Goal: Task Accomplishment & Management: Use online tool/utility

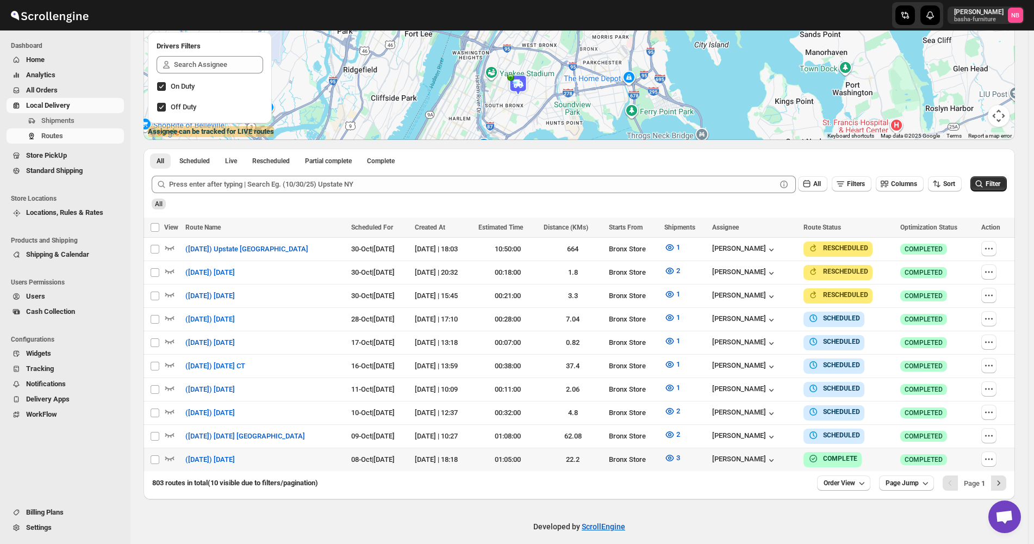
scroll to position [183, 0]
drag, startPoint x: 998, startPoint y: 185, endPoint x: 988, endPoint y: 182, distance: 10.5
click at [998, 185] on span "Filter" at bounding box center [993, 184] width 15 height 8
click at [50, 95] on span "All Orders" at bounding box center [74, 90] width 96 height 11
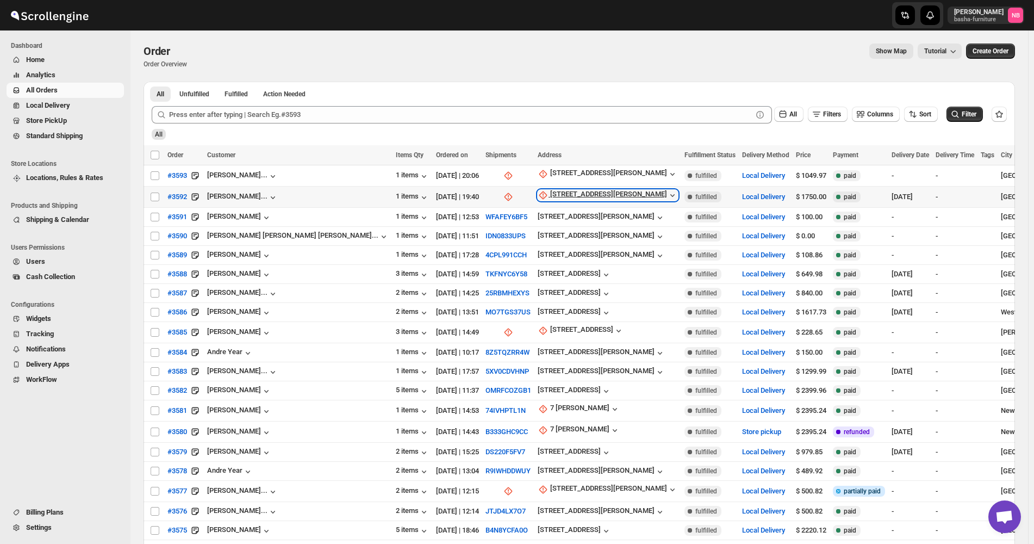
click at [550, 194] on div "[STREET_ADDRESS][PERSON_NAME]" at bounding box center [608, 195] width 117 height 11
click at [511, 257] on span "Update manually" at bounding box center [491, 253] width 52 height 8
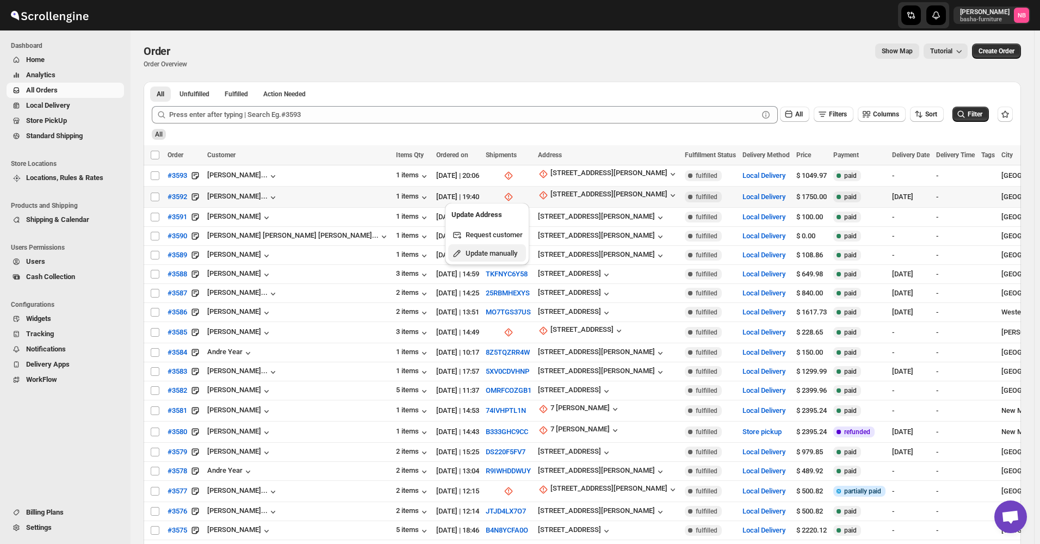
select select "US"
select select "[US_STATE]"
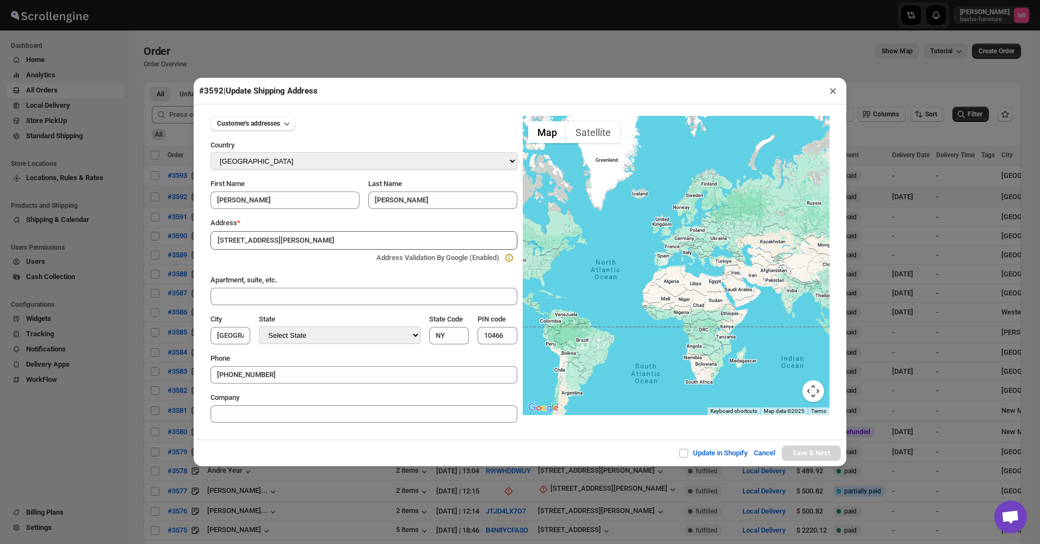
click at [171, 260] on div "#3592 | Update Shipping Address × Customer's addresses Country Select Country […" at bounding box center [520, 272] width 1040 height 544
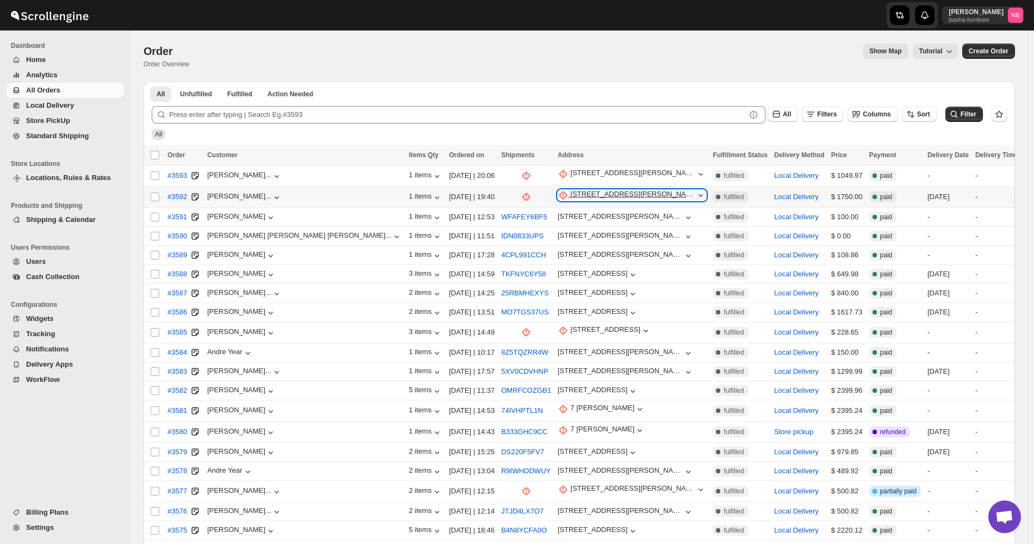
click at [570, 190] on div "[STREET_ADDRESS][PERSON_NAME]" at bounding box center [632, 195] width 125 height 11
click at [481, 244] on ul "Request customer Update manually" at bounding box center [487, 244] width 78 height 36
click at [481, 249] on span "Update manually" at bounding box center [491, 253] width 53 height 8
select select "US"
select select "[US_STATE]"
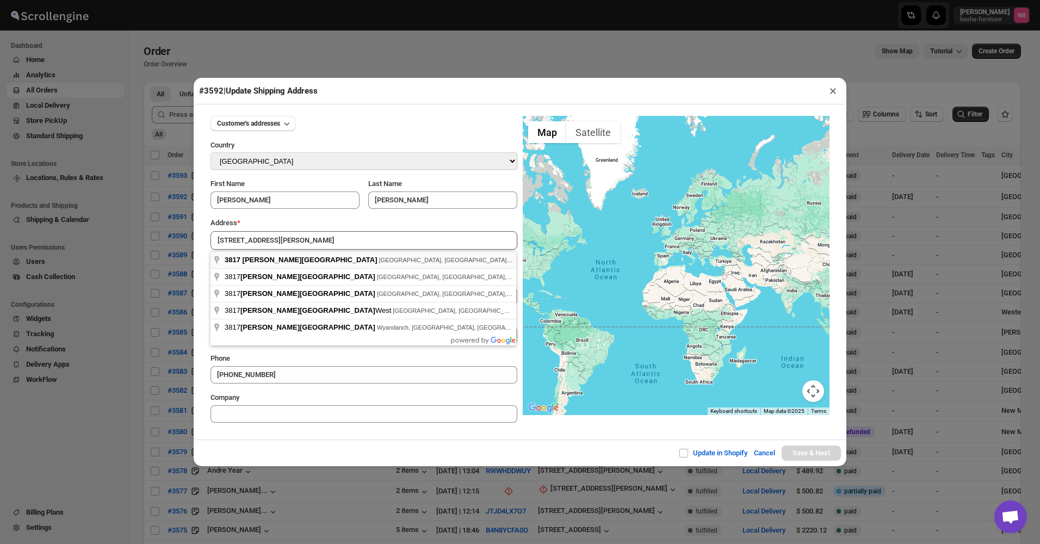
type input "3817 Merritt Avenue, The Bronx, NY, USA"
type input "[GEOGRAPHIC_DATA]"
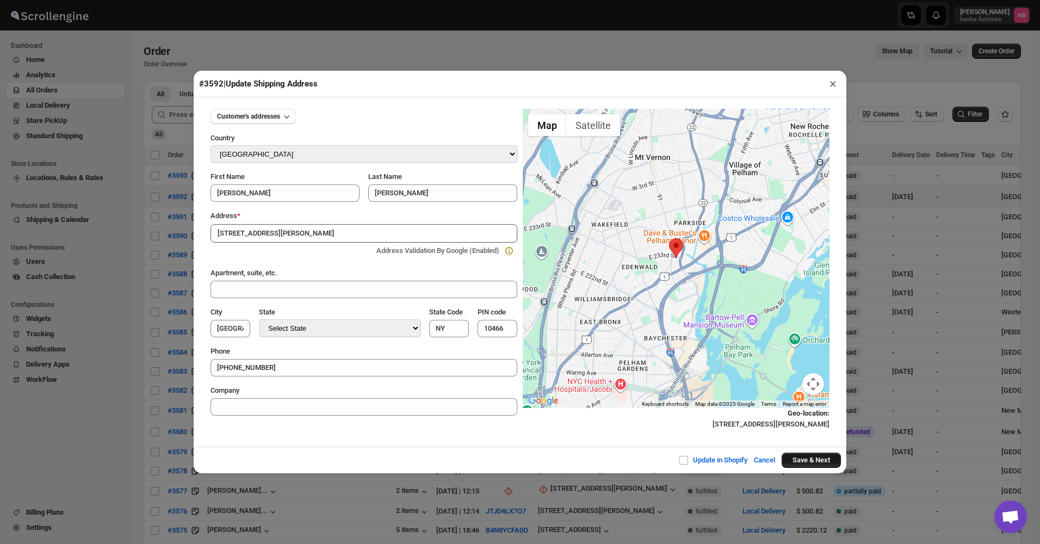
click at [808, 462] on button "Save & Next" at bounding box center [810, 459] width 59 height 15
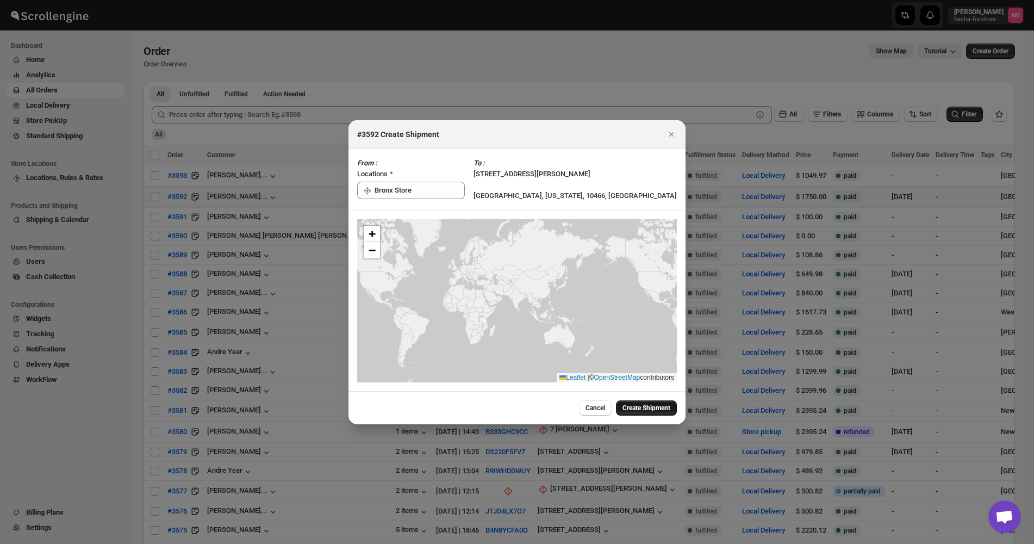
click at [624, 405] on span "Create Shipment" at bounding box center [647, 407] width 48 height 9
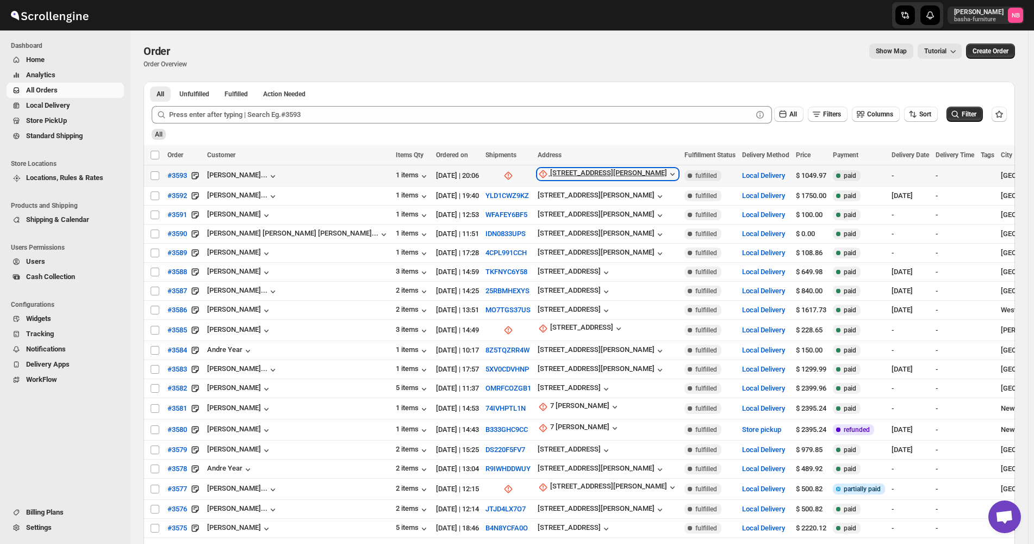
click at [550, 177] on div "[STREET_ADDRESS][PERSON_NAME]" at bounding box center [608, 174] width 117 height 11
click at [484, 234] on span "Update manually" at bounding box center [491, 232] width 52 height 8
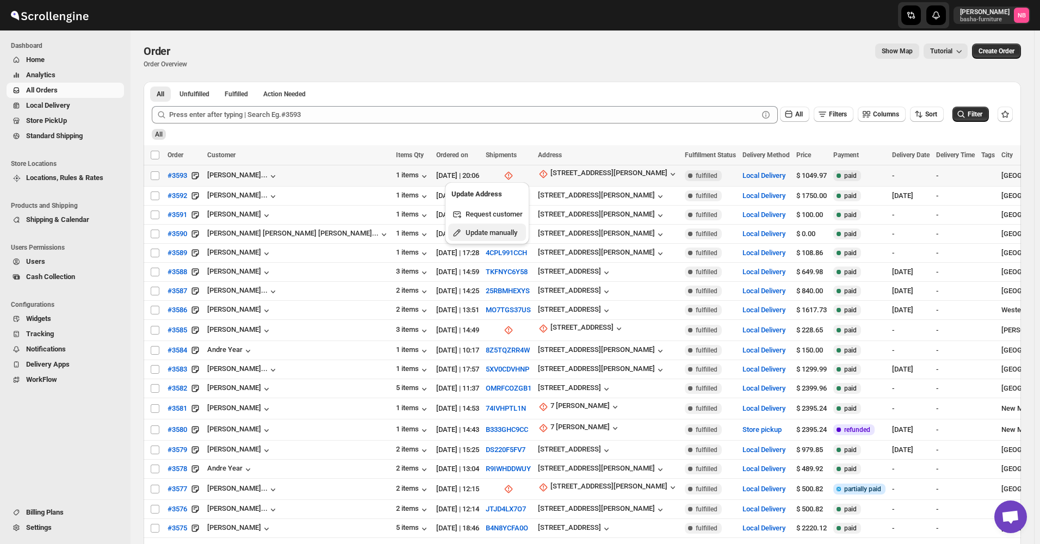
select select "US"
select select "[US_STATE]"
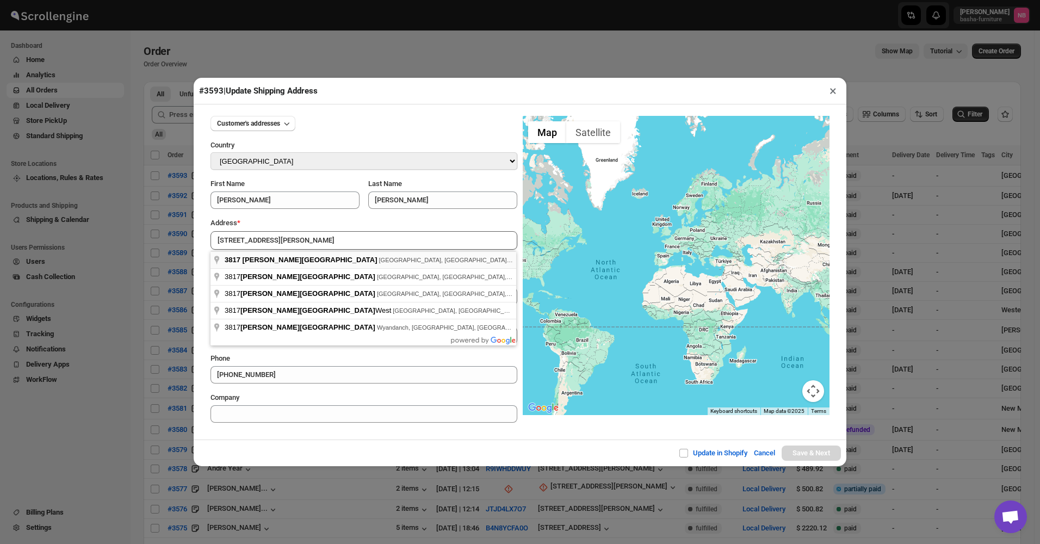
type input "3817 Merritt Avenue, The Bronx, NY, USA"
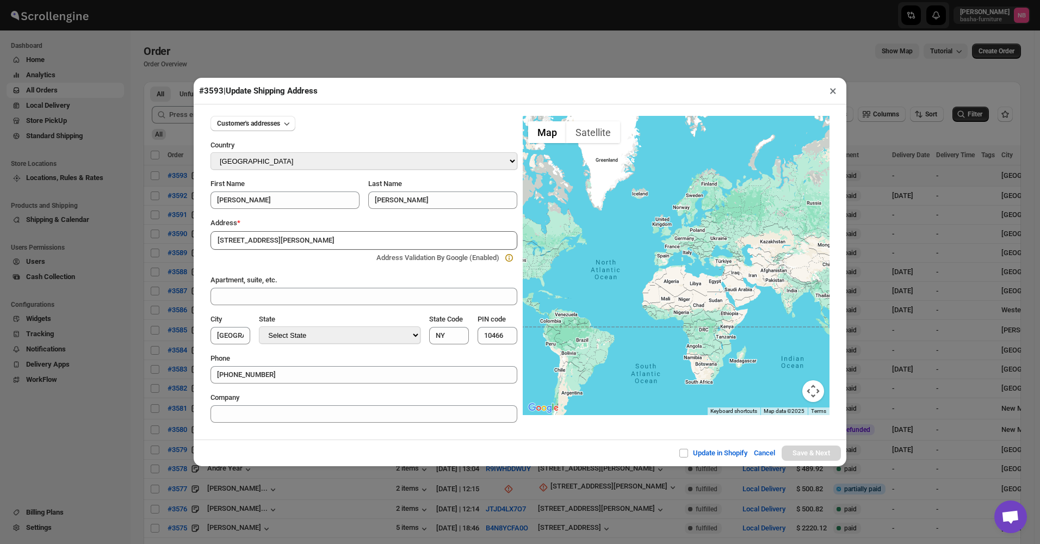
type input "[GEOGRAPHIC_DATA]"
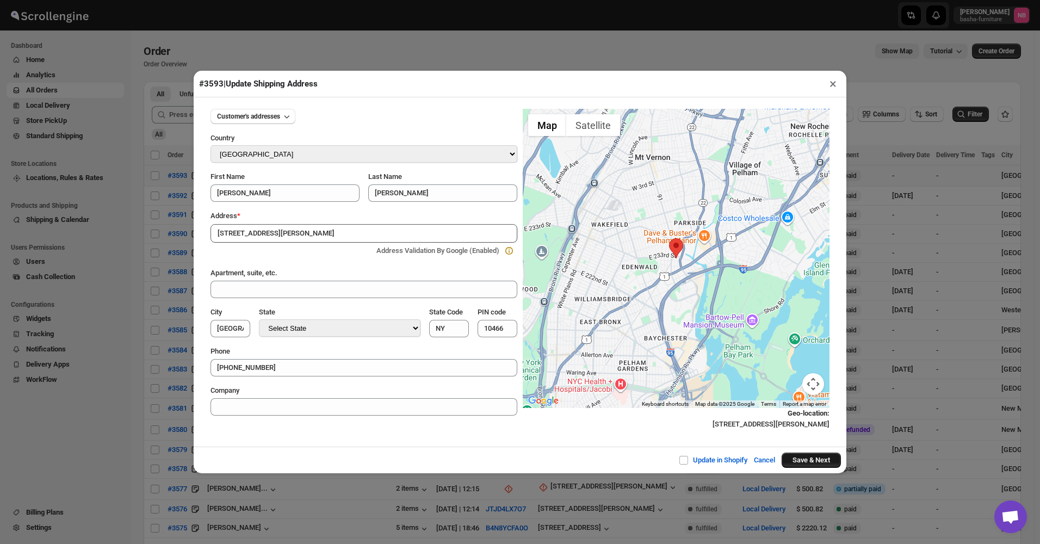
click at [799, 462] on button "Save & Next" at bounding box center [810, 459] width 59 height 15
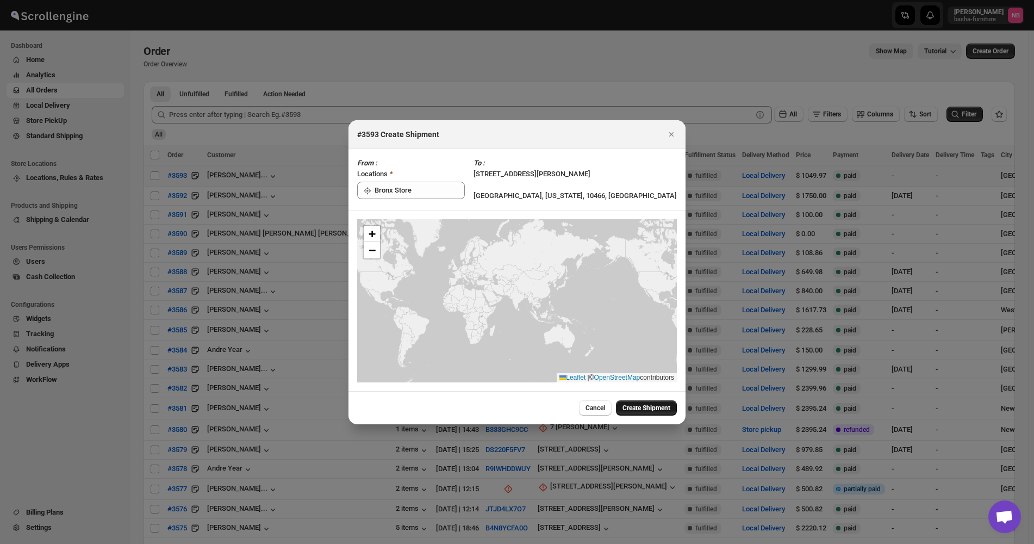
click at [636, 412] on span "Create Shipment" at bounding box center [647, 407] width 48 height 9
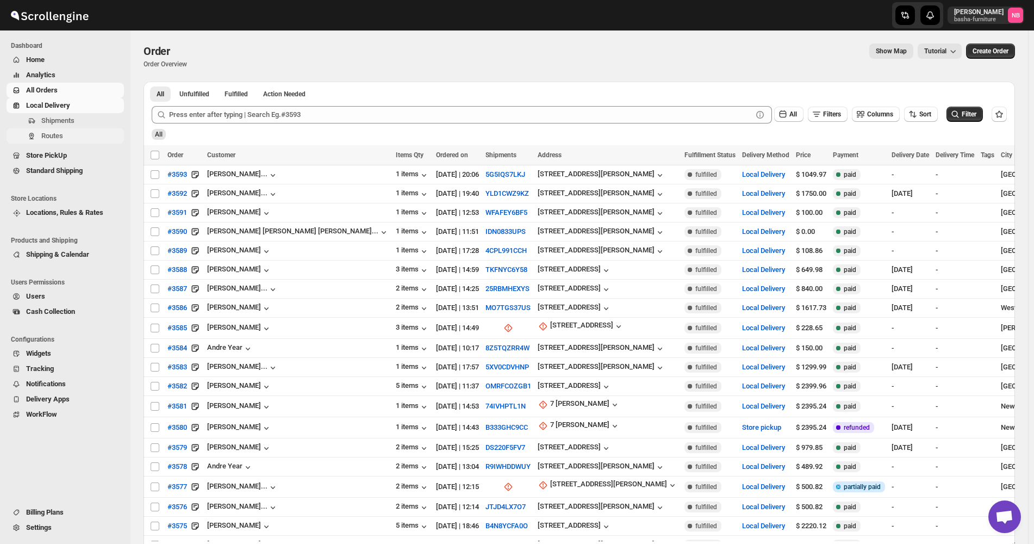
click at [65, 135] on span "Routes" at bounding box center [81, 135] width 80 height 11
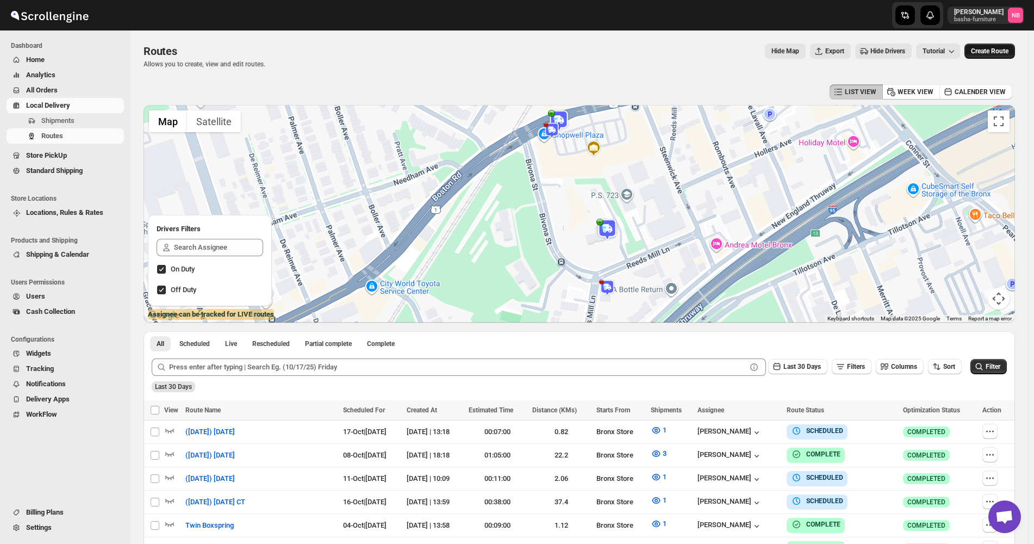
click at [1015, 53] on button "Create Route" at bounding box center [990, 50] width 51 height 15
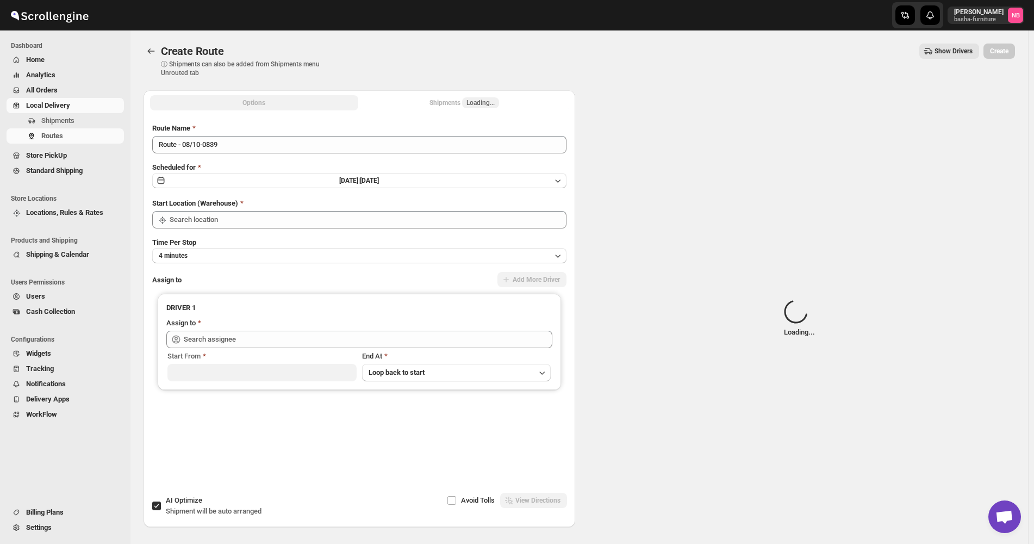
type input "Not Available"
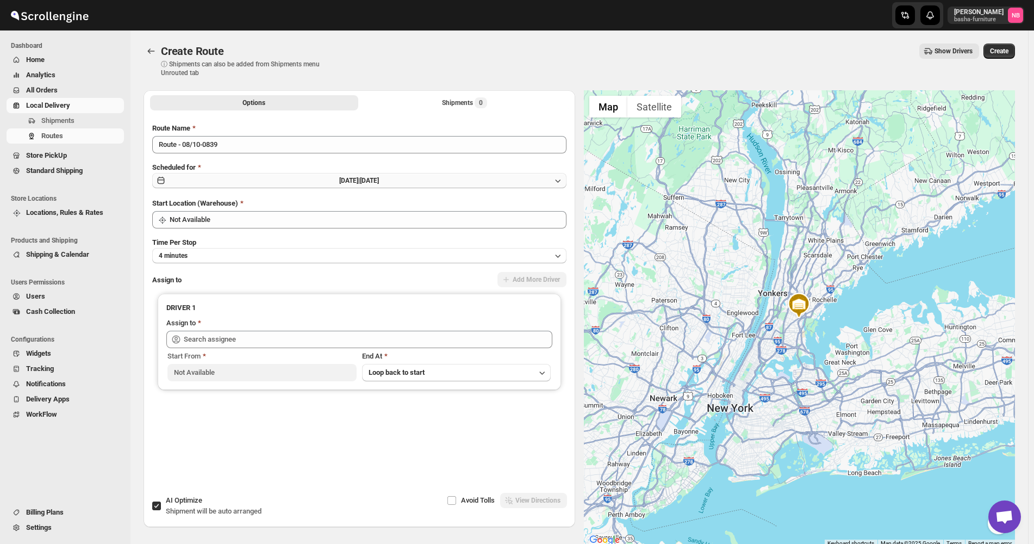
click at [400, 178] on button "Wed Oct 08 2025 | Today" at bounding box center [359, 180] width 414 height 15
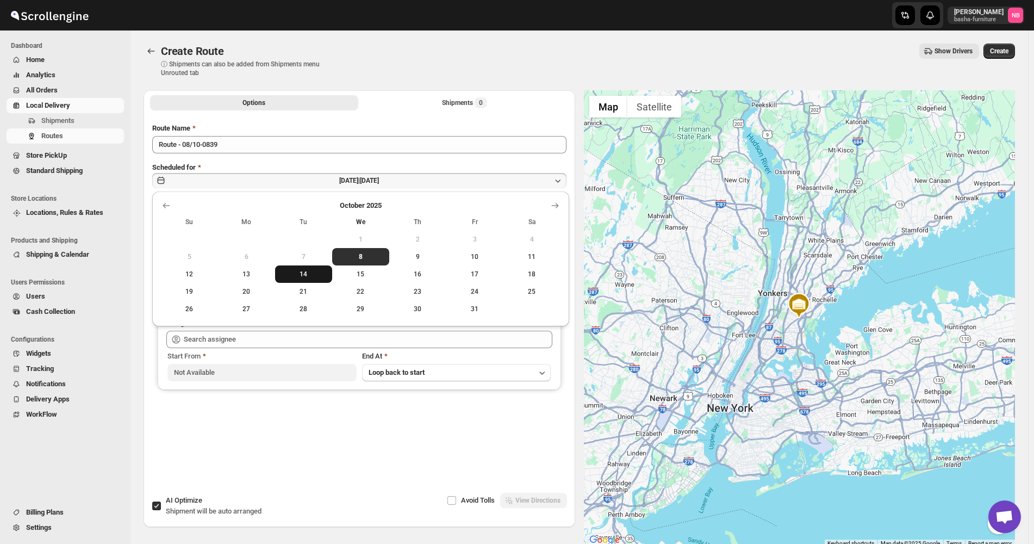
click at [314, 273] on span "14" at bounding box center [303, 274] width 48 height 9
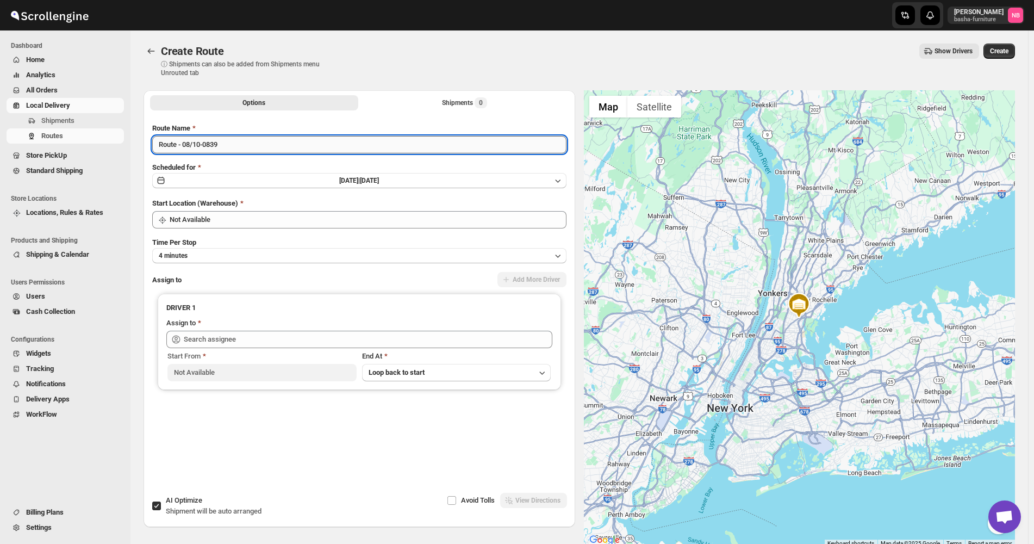
click at [272, 144] on input "Route - 08/10-0839" at bounding box center [359, 144] width 414 height 17
type input "(10/14/25) Tuesday"
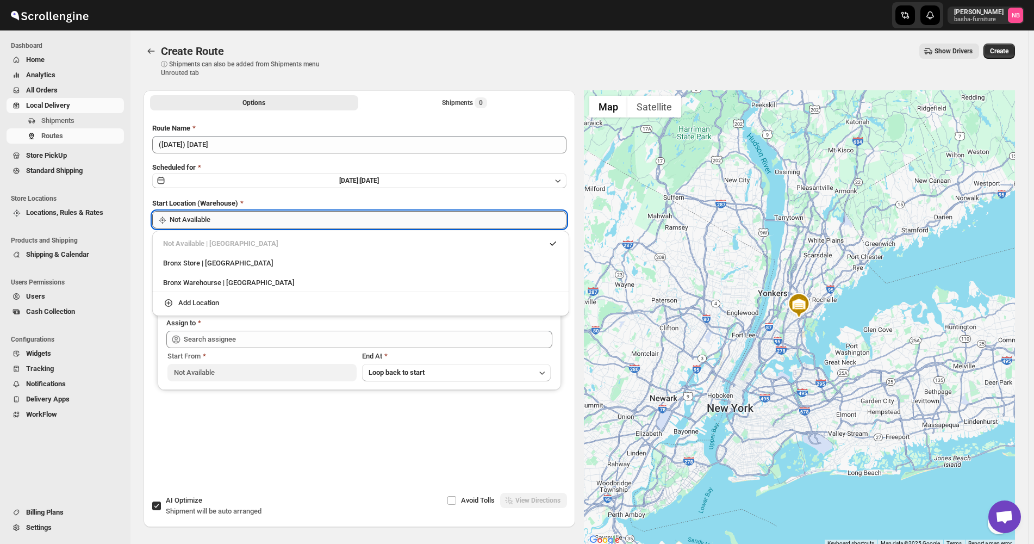
click at [281, 216] on input "Not Available" at bounding box center [368, 219] width 397 height 17
click at [249, 264] on div "Bronx Store | The Bronx" at bounding box center [360, 263] width 395 height 11
type input "Bronx Store"
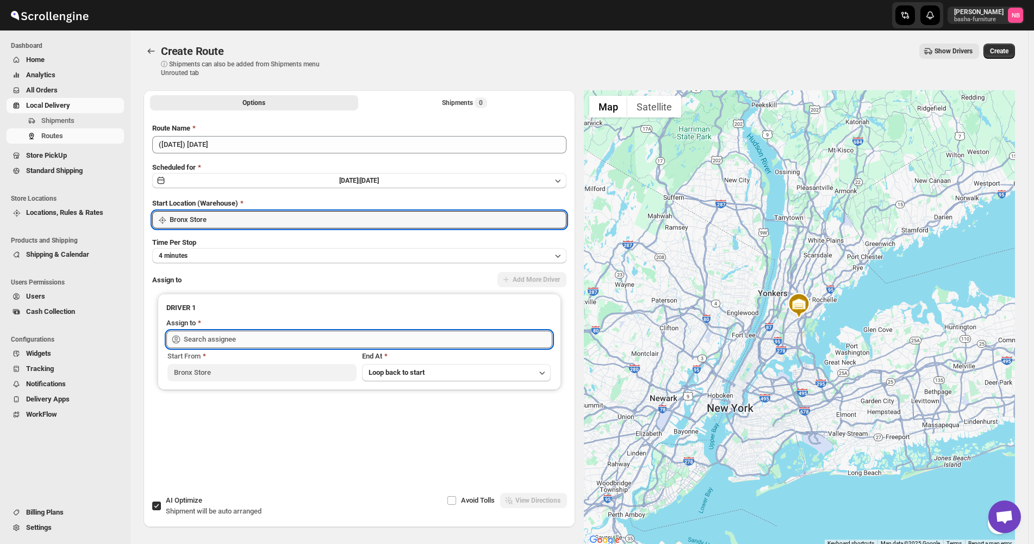
click at [262, 331] on input "text" at bounding box center [368, 339] width 369 height 17
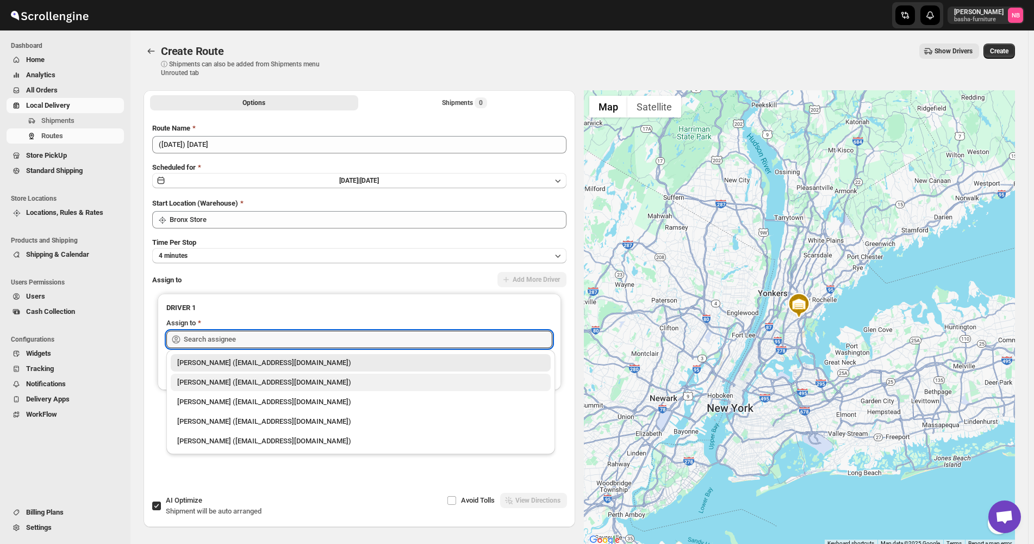
click at [252, 376] on div "Kumar Budhram (kumar16ld@gmail.com)" at bounding box center [361, 382] width 380 height 17
type input "Kumar Budhram (kumar16ld@gmail.com)"
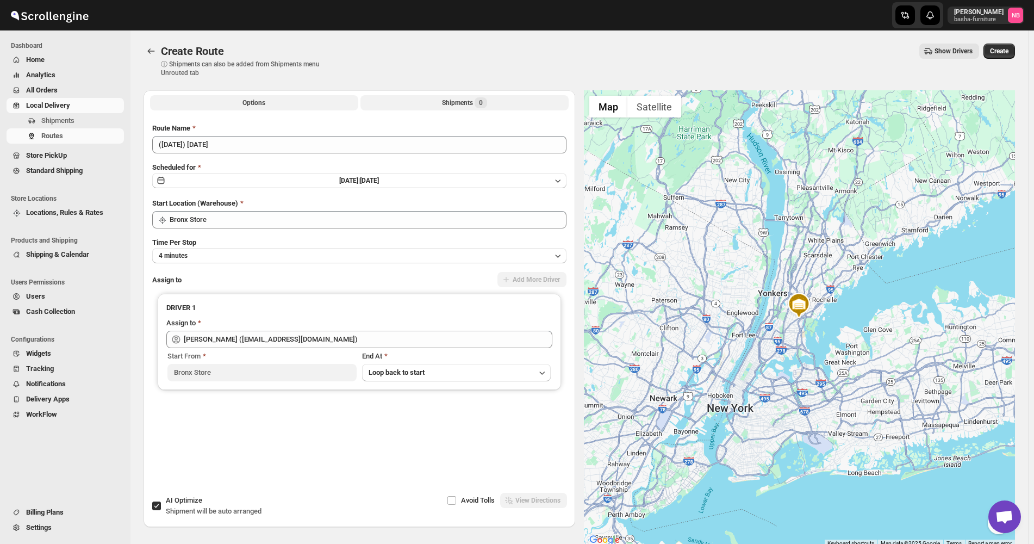
click at [463, 96] on button "Shipments 0" at bounding box center [464, 102] width 208 height 15
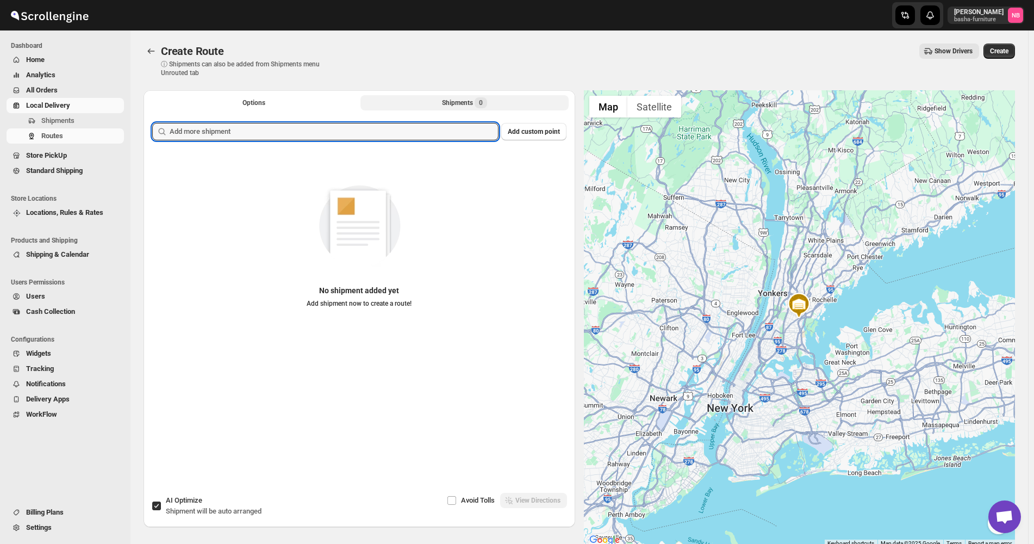
click at [418, 139] on input "text" at bounding box center [334, 131] width 329 height 17
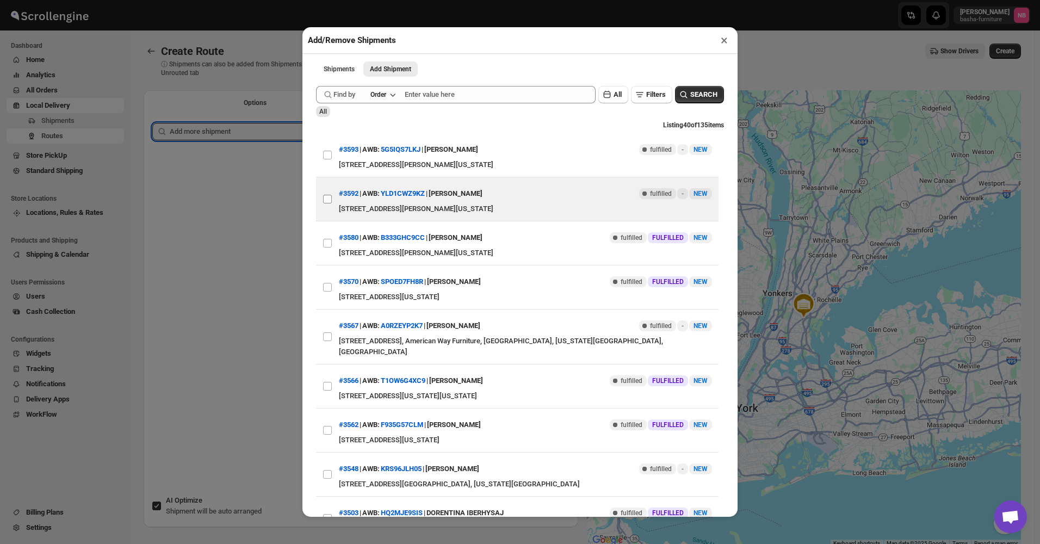
click at [328, 201] on input "View details for 68e70443d1fc2f773f2b45f5" at bounding box center [327, 199] width 9 height 9
checkbox input "true"
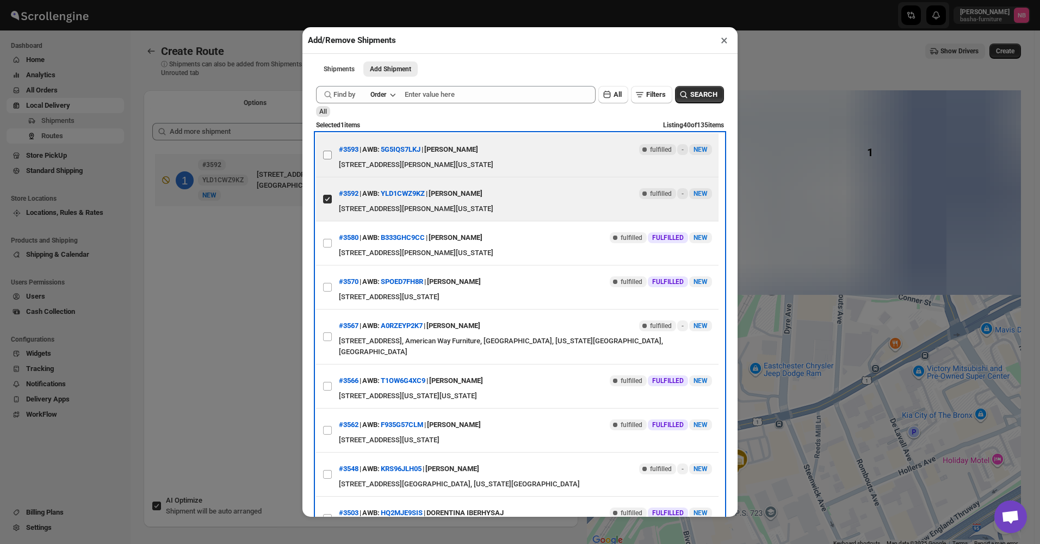
click at [329, 168] on label "View details for 68e70449d1fc2f773f2b45f7" at bounding box center [327, 154] width 23 height 43
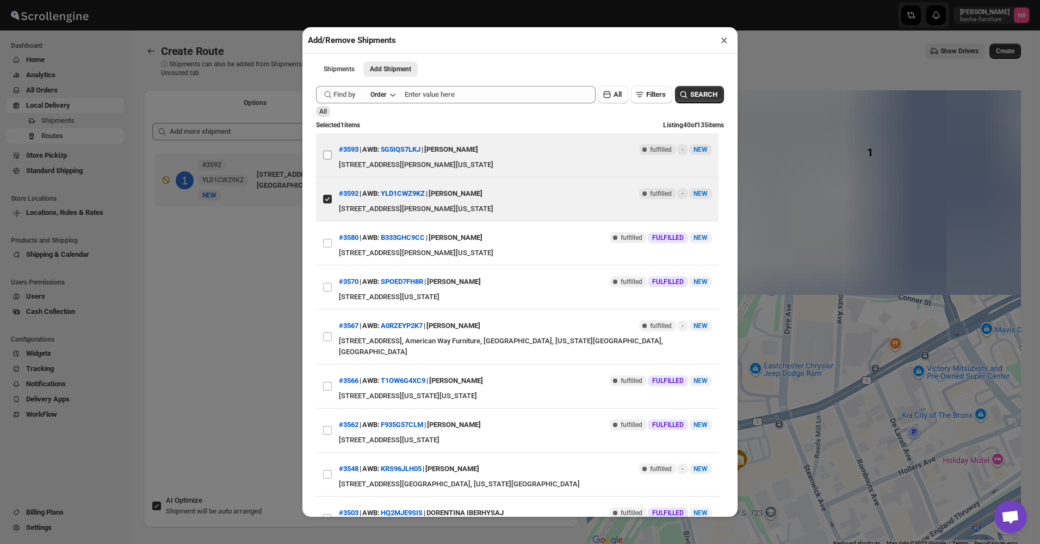
click at [329, 159] on input "View details for 68e70449d1fc2f773f2b45f7" at bounding box center [327, 155] width 9 height 9
checkbox input "true"
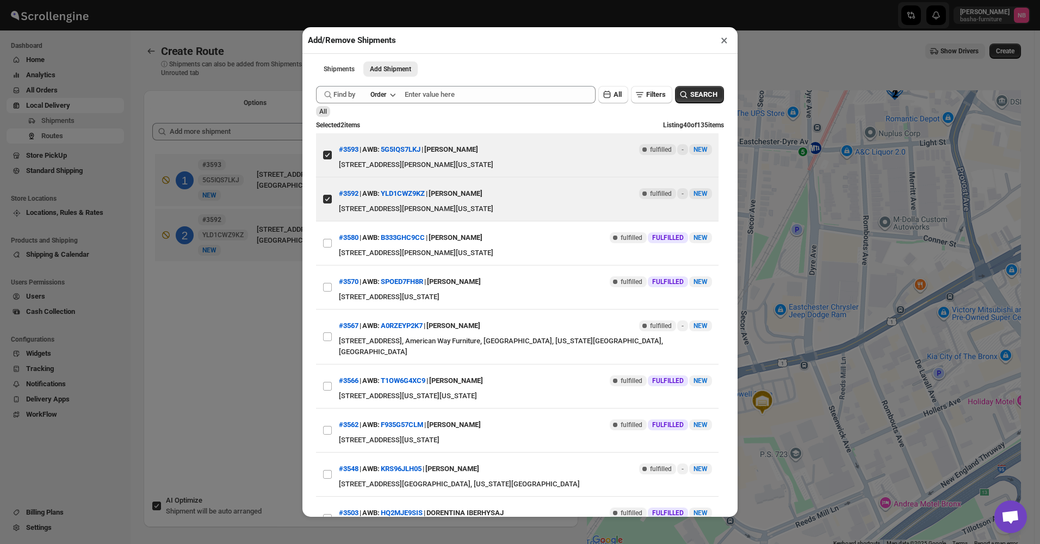
click at [284, 253] on div "Add/Remove Shipments × Shipments Add Shipment More views Shipments Add Shipment…" at bounding box center [520, 272] width 1040 height 544
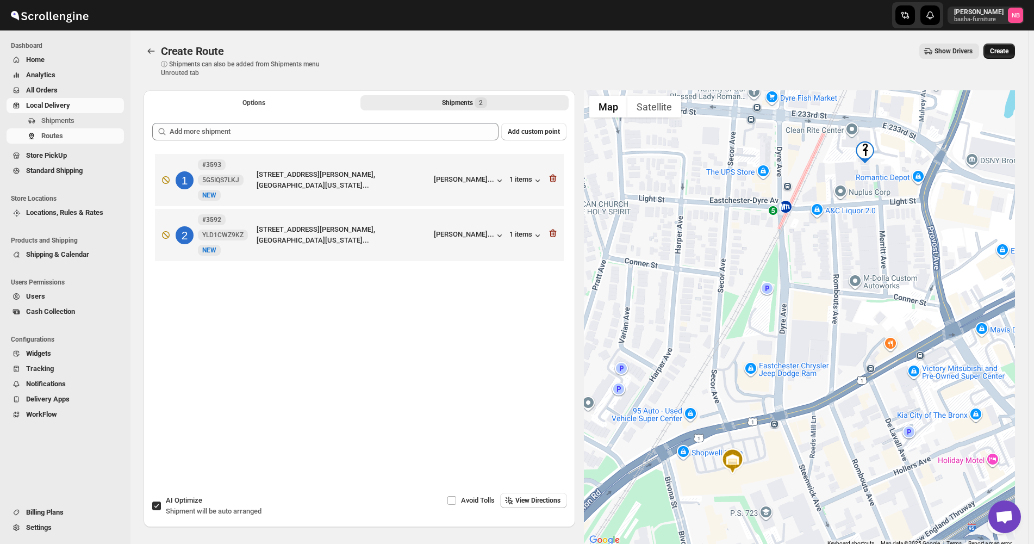
click at [1009, 51] on span "Create" at bounding box center [999, 51] width 18 height 9
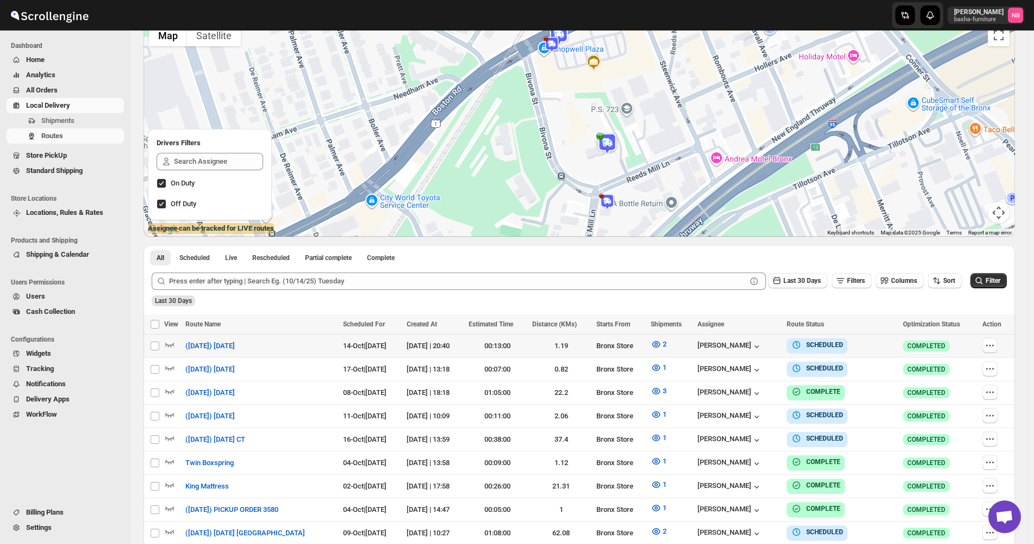
scroll to position [163, 0]
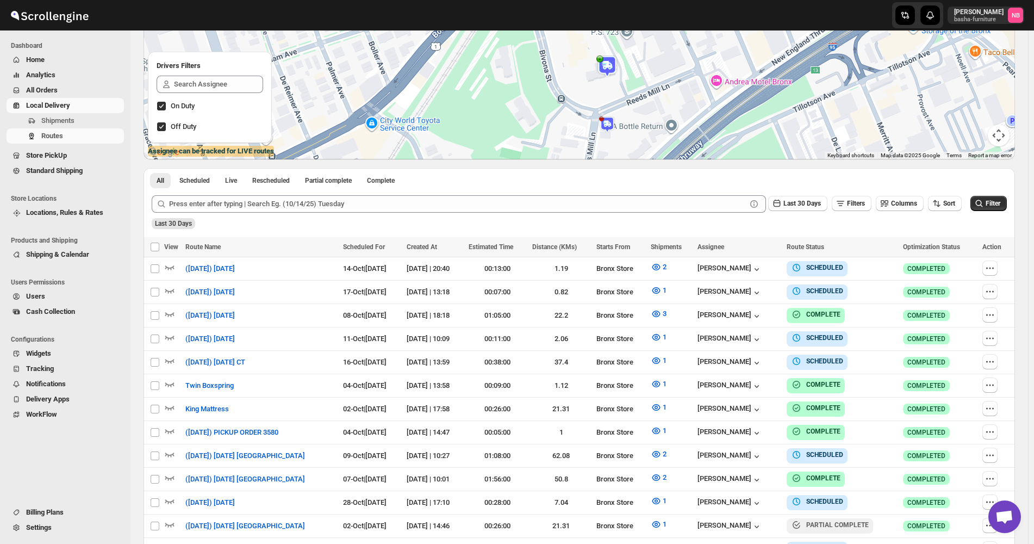
click at [955, 213] on div "Last 30 Days" at bounding box center [578, 219] width 857 height 18
click at [955, 207] on span "Sort" at bounding box center [949, 204] width 12 height 8
click at [938, 261] on div "Due Date" at bounding box center [932, 262] width 29 height 11
click at [795, 206] on span "Last 30 Days" at bounding box center [803, 204] width 38 height 8
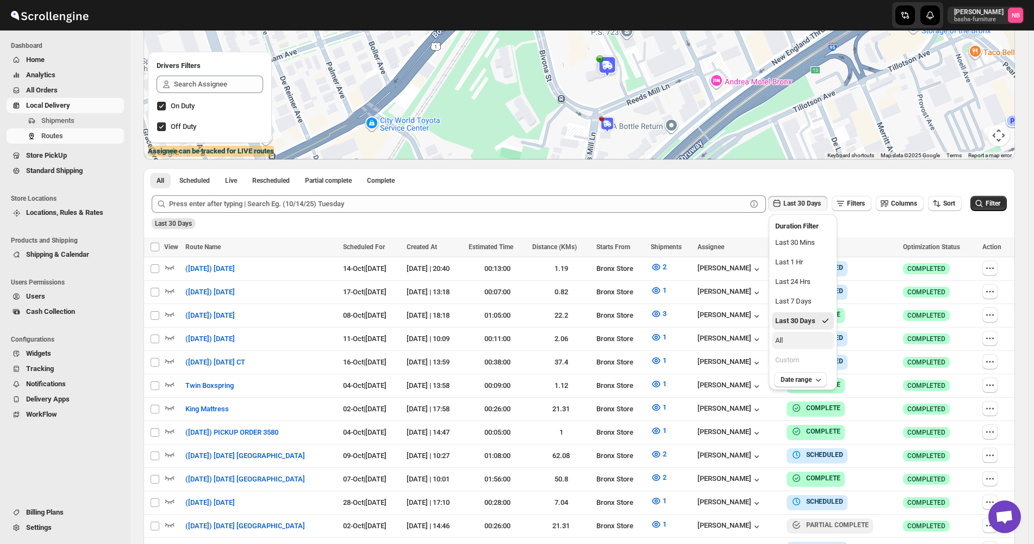
click at [791, 339] on button "All" at bounding box center [803, 340] width 62 height 17
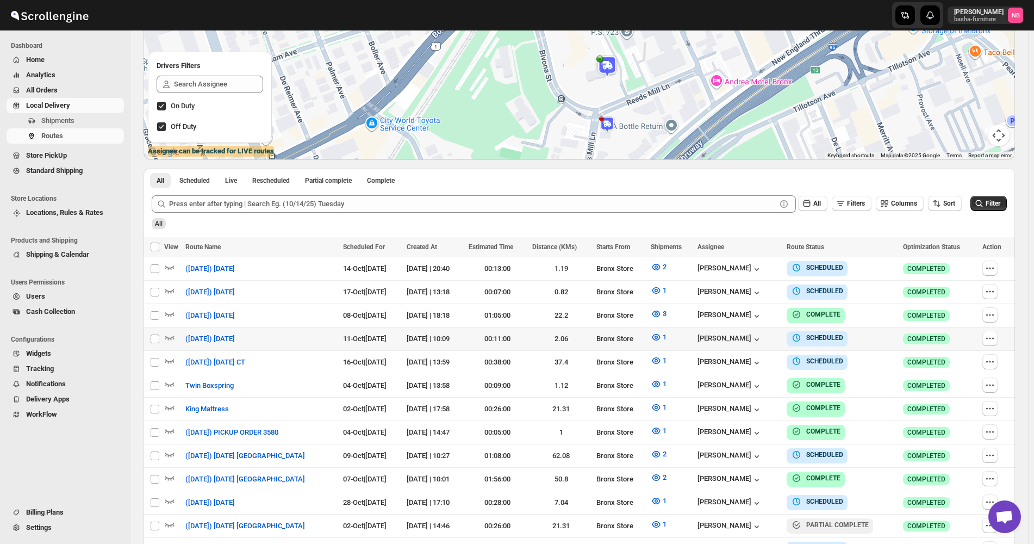
click at [1003, 194] on div "All Filters Columns Sort Filter" at bounding box center [575, 199] width 864 height 26
click at [999, 205] on span "Filter" at bounding box center [993, 204] width 15 height 8
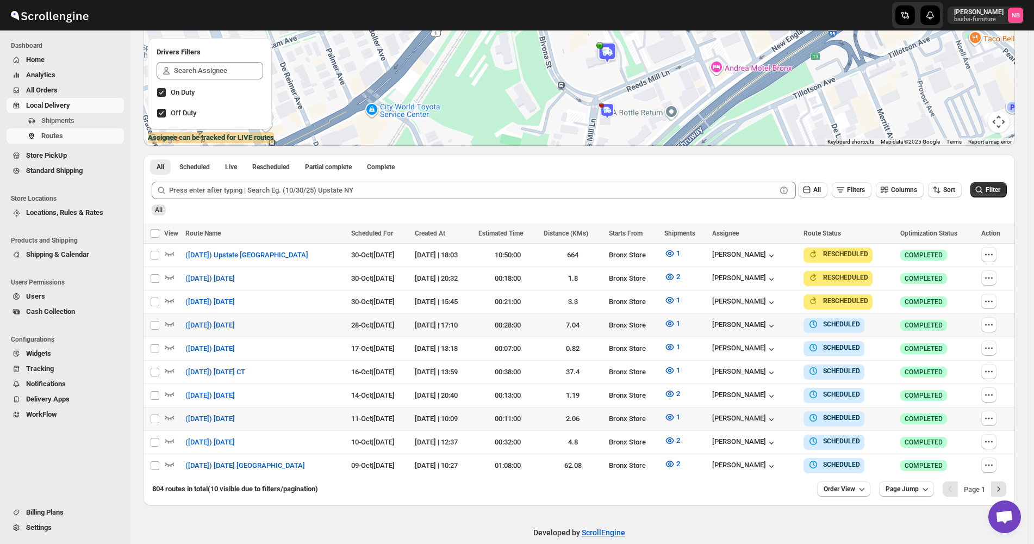
scroll to position [187, 0]
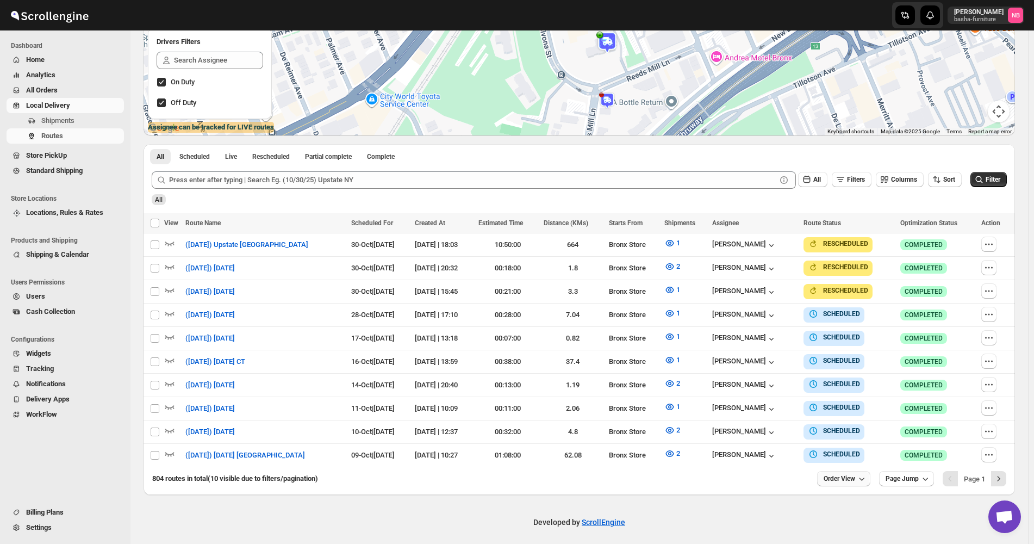
click at [850, 476] on span "Order View" at bounding box center [840, 478] width 32 height 9
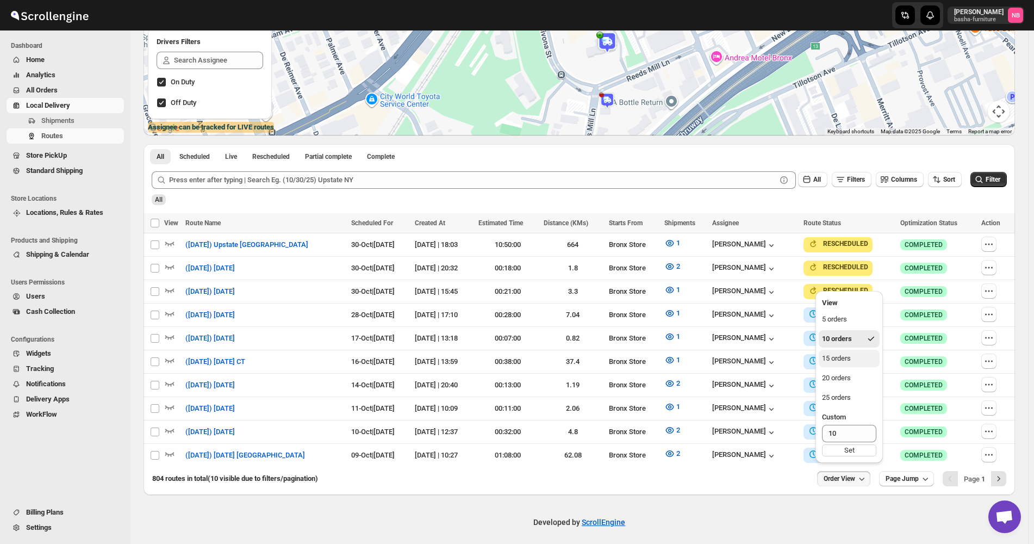
click at [854, 358] on button "15 orders" at bounding box center [849, 358] width 61 height 17
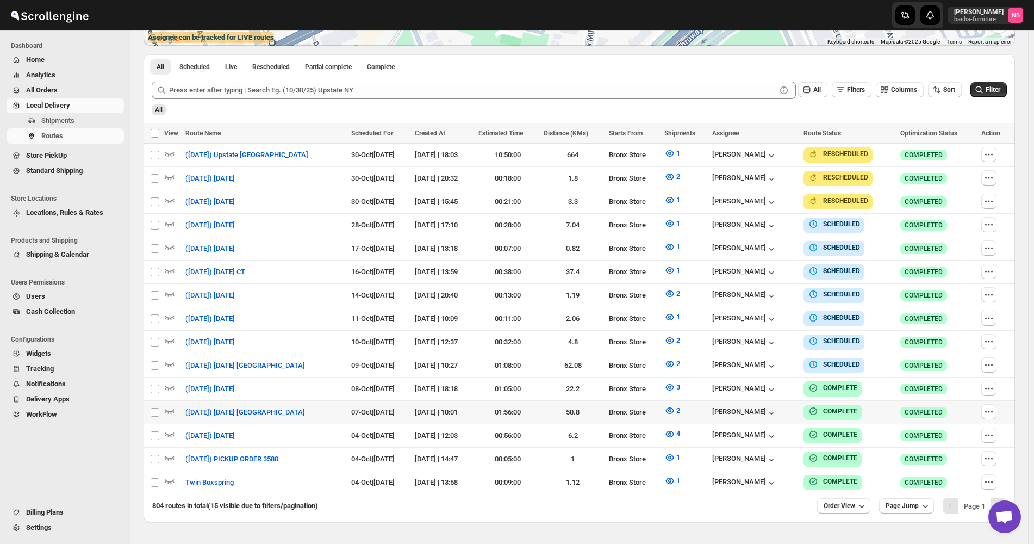
scroll to position [247, 0]
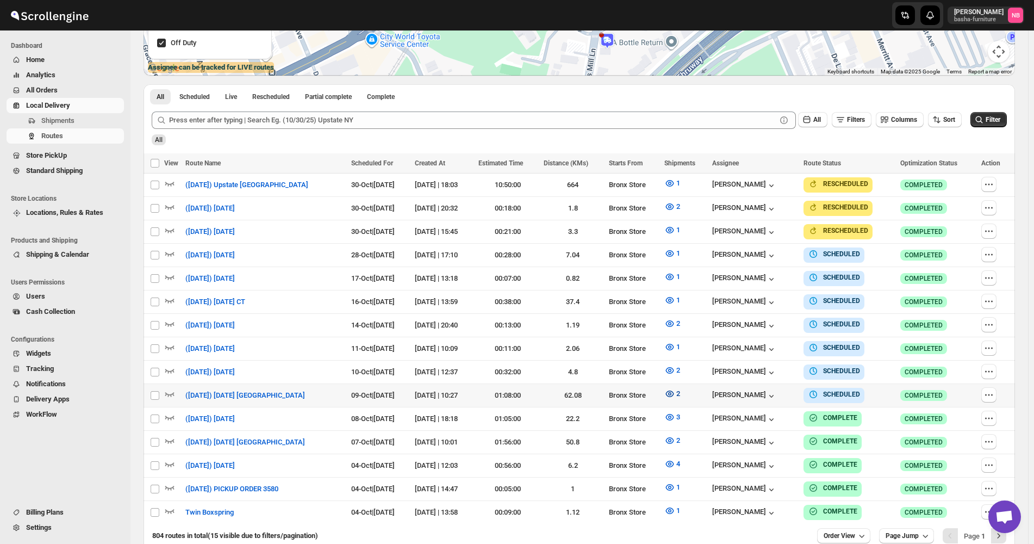
click at [686, 388] on button "2" at bounding box center [672, 393] width 29 height 17
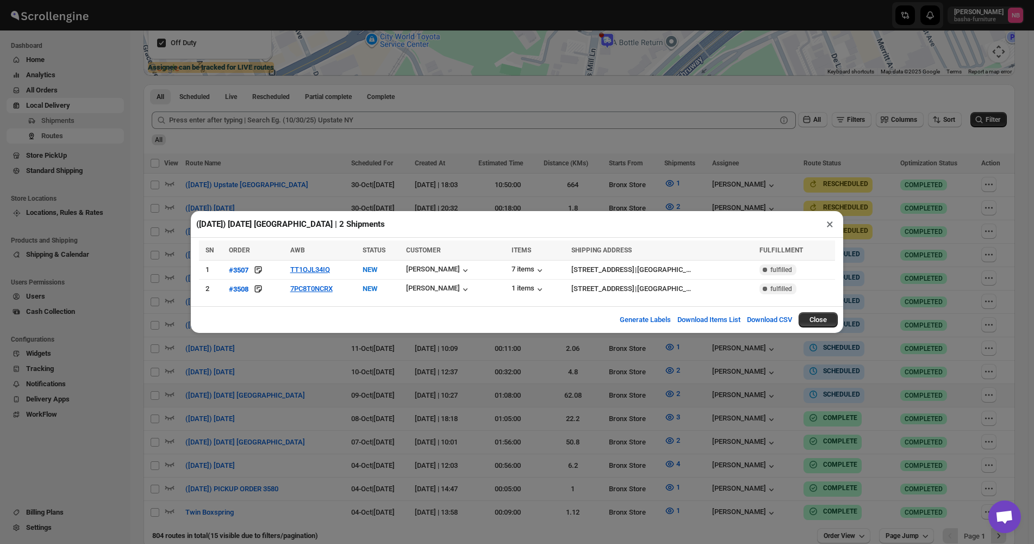
click at [669, 405] on div "(10/9/25) Thursday Albany | 2 Shipments × SN ORDER AWB STATUS CUSTOMER ITEMS SH…" at bounding box center [517, 272] width 1034 height 544
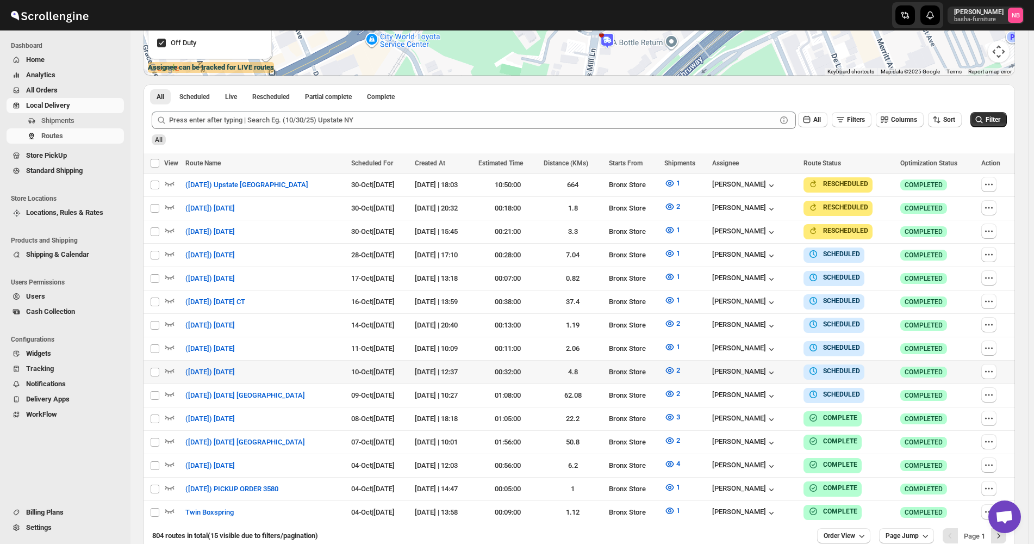
click at [681, 377] on td "2" at bounding box center [685, 371] width 48 height 23
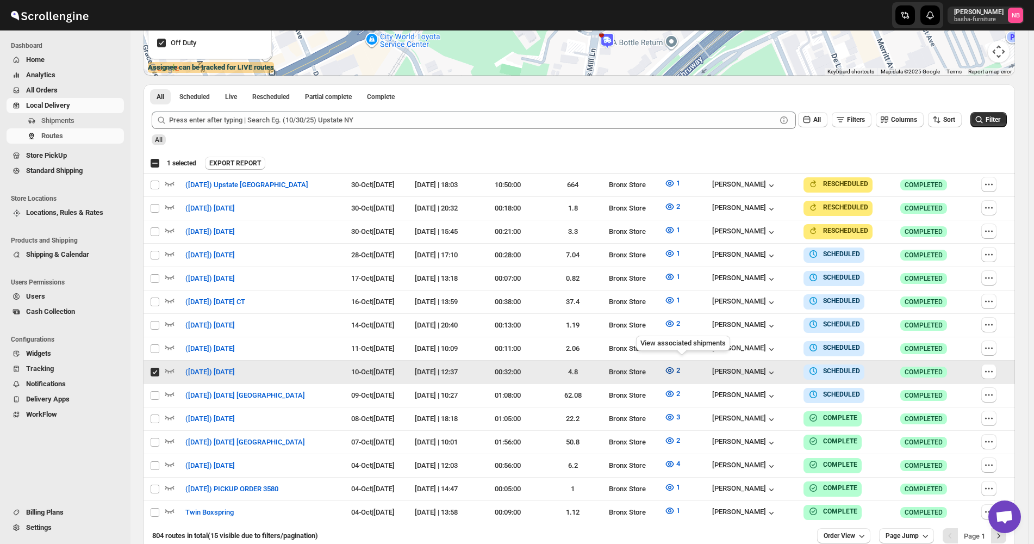
click at [675, 365] on icon "button" at bounding box center [669, 370] width 11 height 11
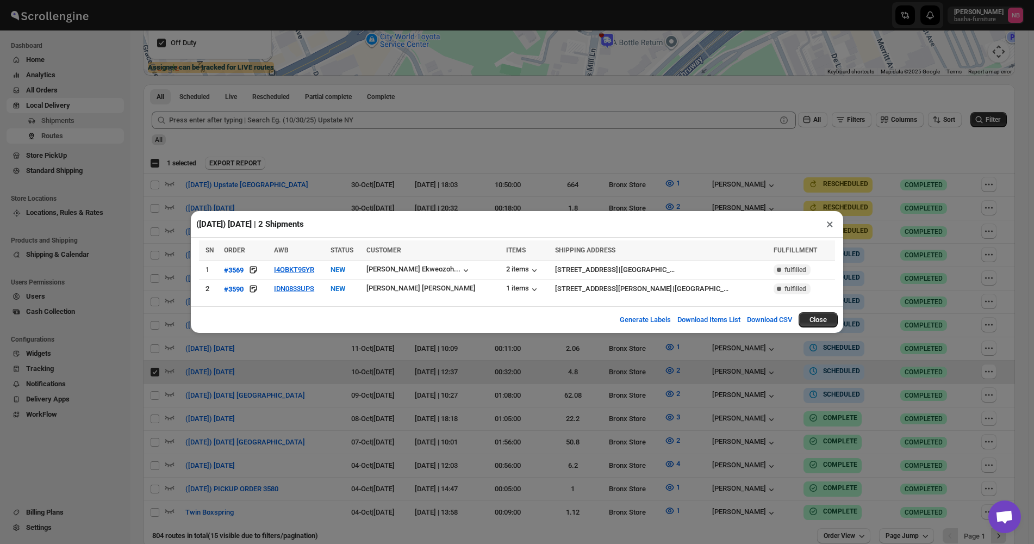
click at [240, 380] on div "(10/10/25) Friday | 2 Shipments × SN ORDER AWB STATUS CUSTOMER ITEMS SHIPPING A…" at bounding box center [517, 272] width 1034 height 544
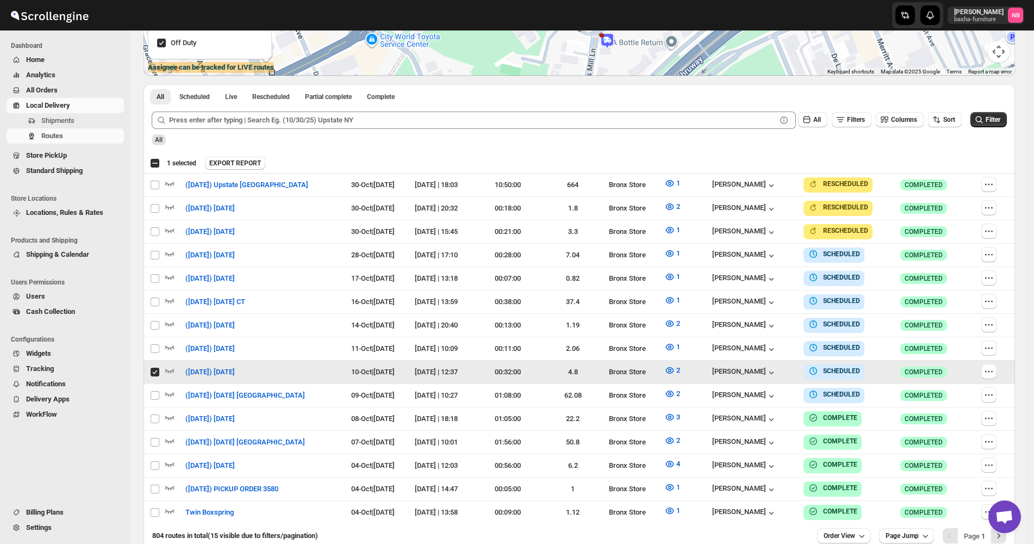
click at [155, 368] on input "Select route" at bounding box center [155, 372] width 9 height 9
checkbox input "false"
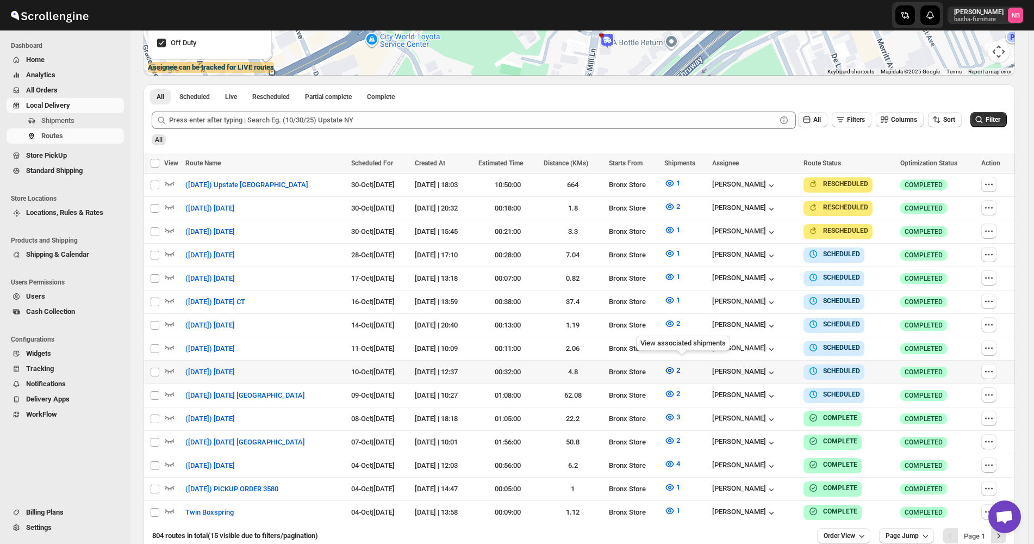
click at [674, 367] on icon "button" at bounding box center [670, 370] width 8 height 7
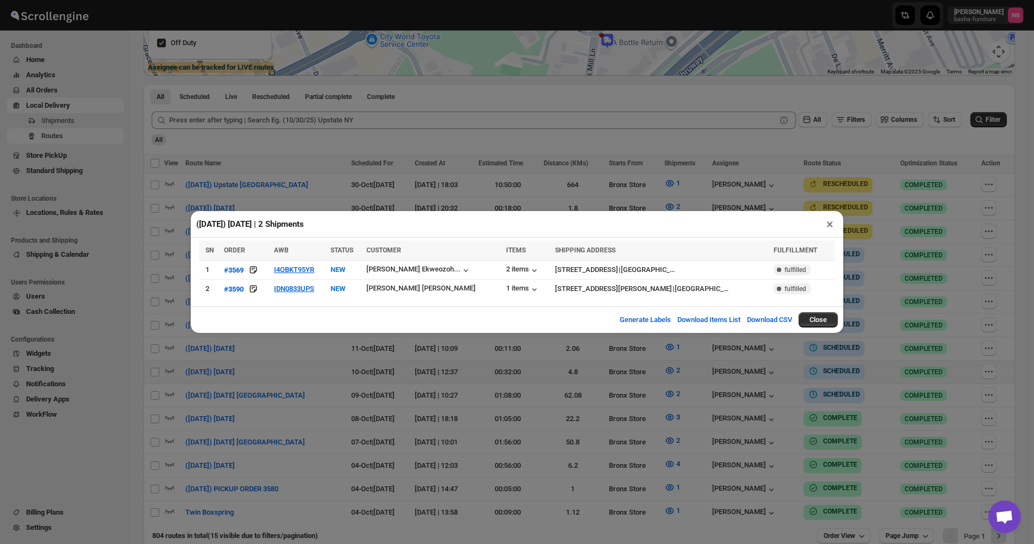
click at [295, 384] on div "(10/10/25) Friday | 2 Shipments × SN ORDER AWB STATUS CUSTOMER ITEMS SHIPPING A…" at bounding box center [517, 272] width 1034 height 544
